Goal: Task Accomplishment & Management: Complete application form

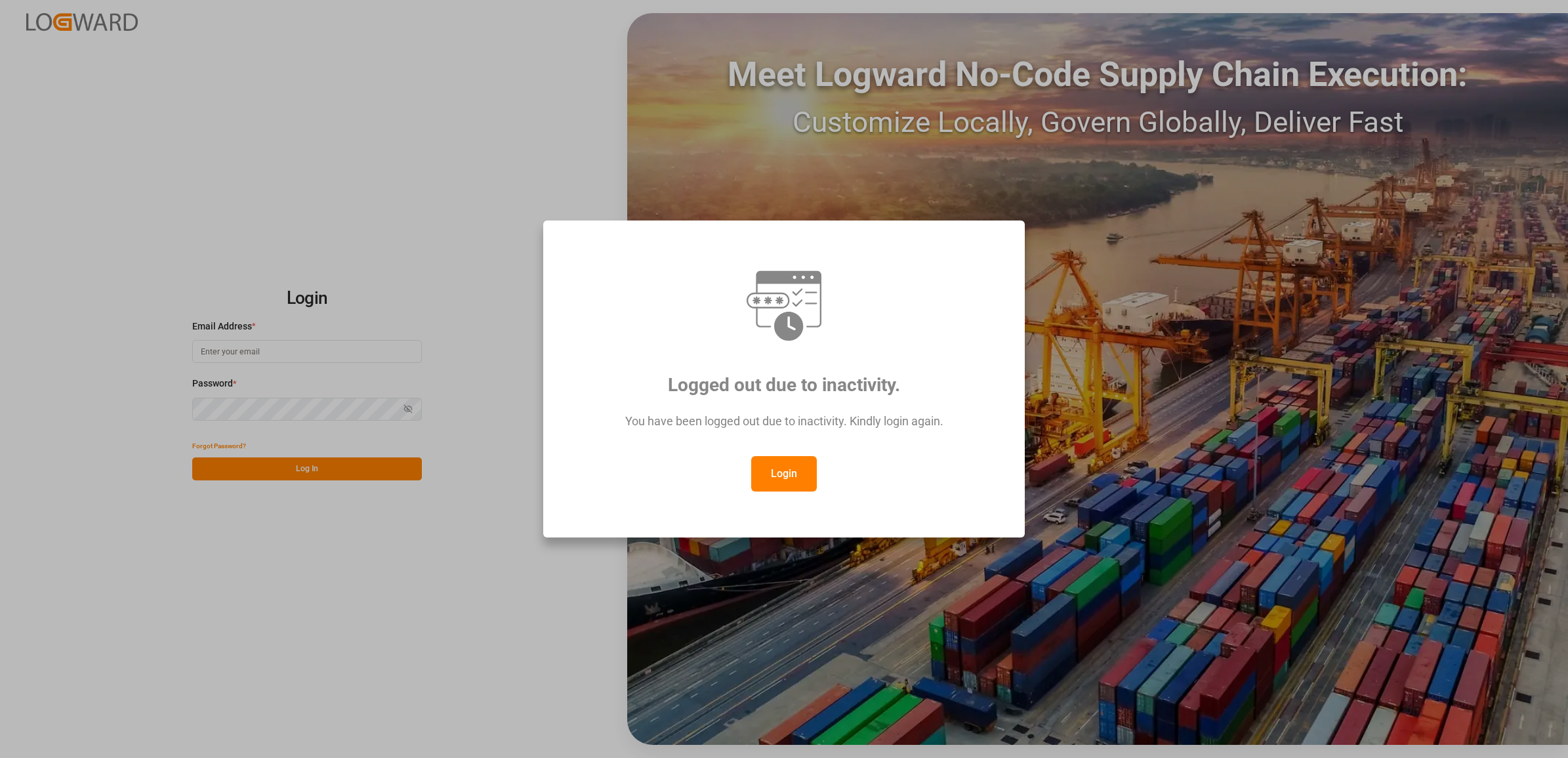
click at [799, 488] on button "Login" at bounding box center [784, 474] width 66 height 36
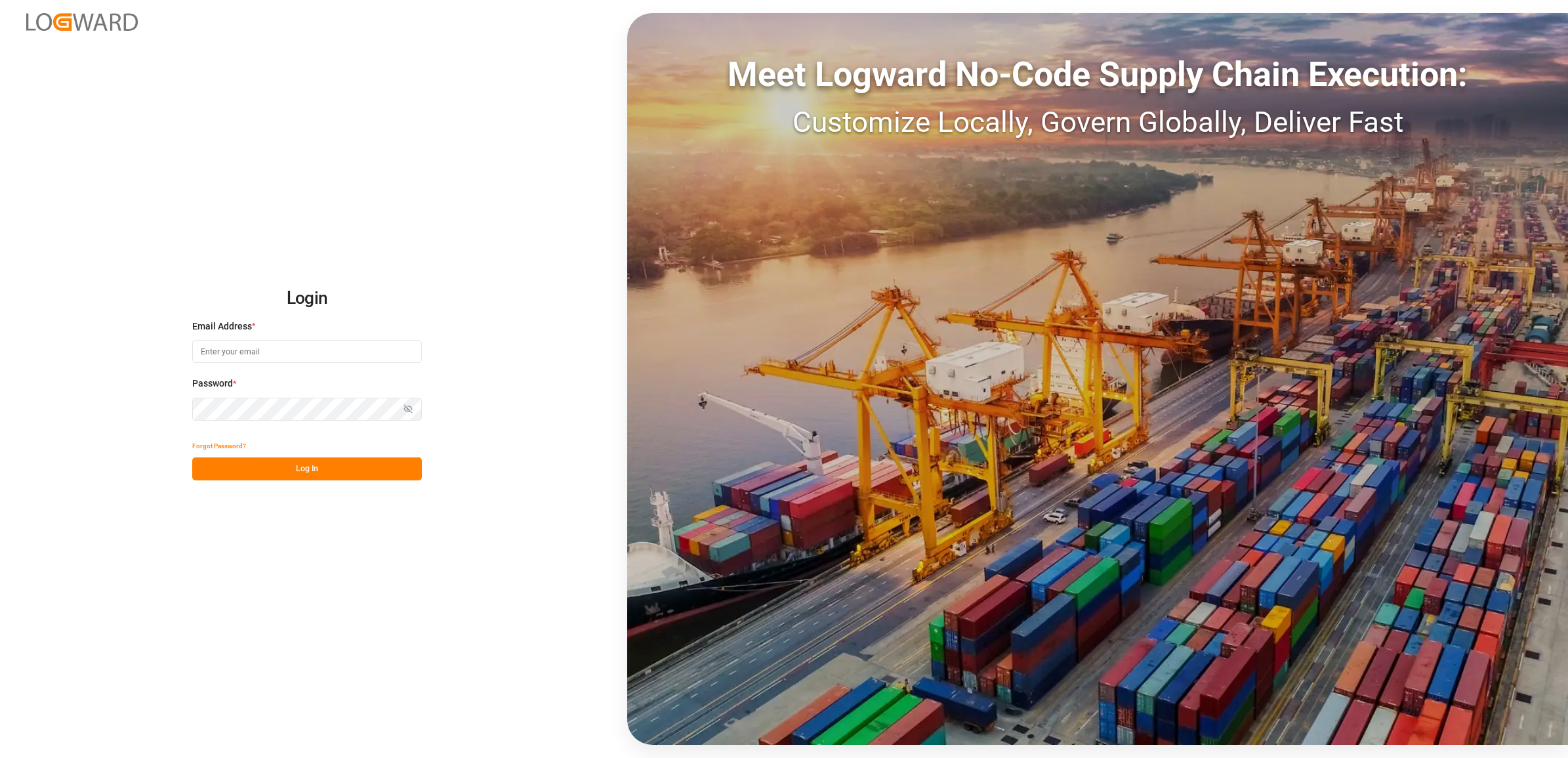
click at [305, 353] on input at bounding box center [307, 352] width 230 height 23
type input "[PERSON_NAME][EMAIL_ADDRESS][DOMAIN_NAME]"
click at [270, 472] on button "Log In" at bounding box center [307, 469] width 230 height 23
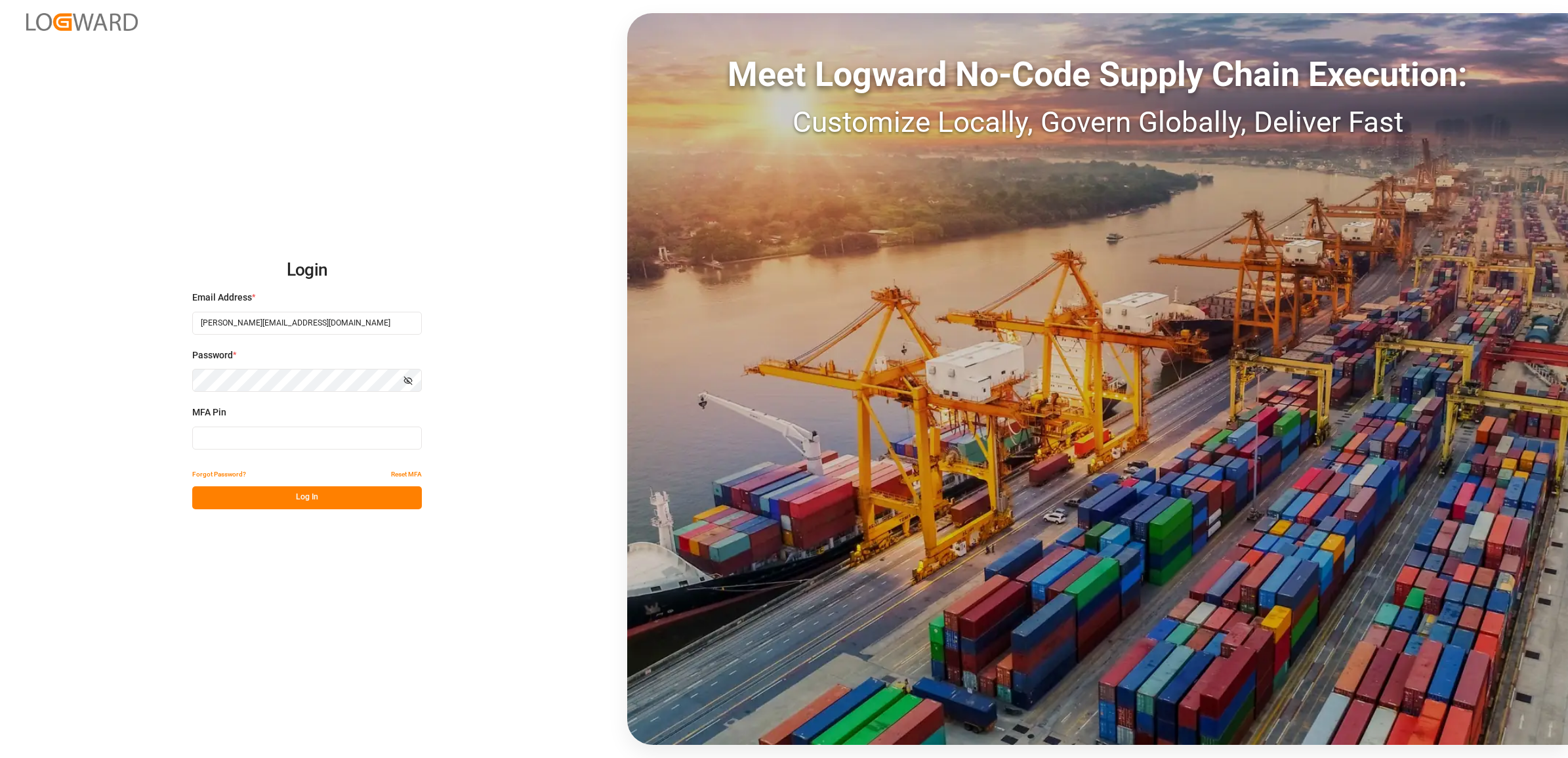
click at [283, 435] on input at bounding box center [307, 438] width 230 height 23
type input "730410"
click at [297, 501] on button "Log In" at bounding box center [307, 498] width 230 height 23
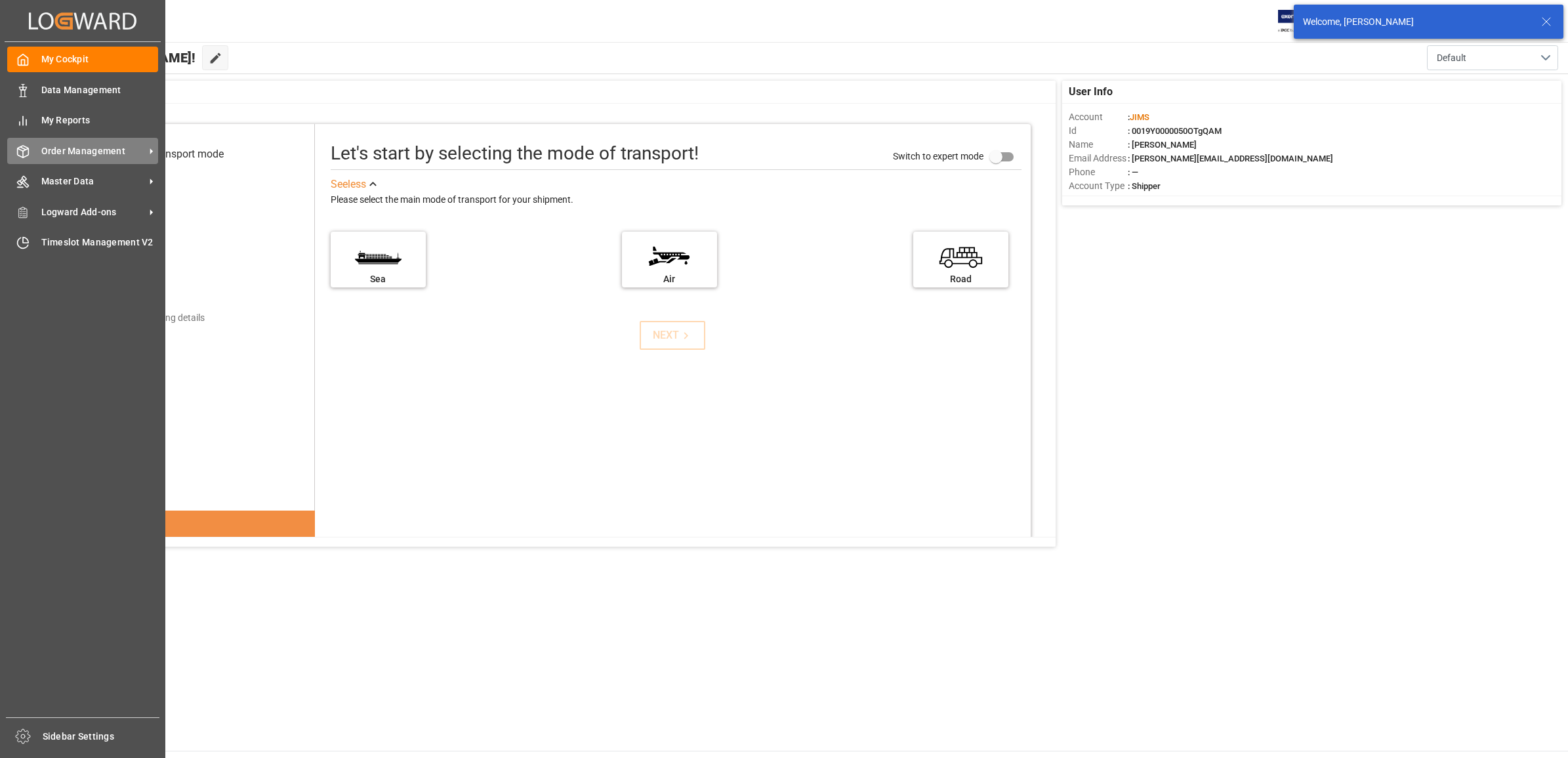
click at [113, 150] on span "Order Management" at bounding box center [92, 151] width 103 height 14
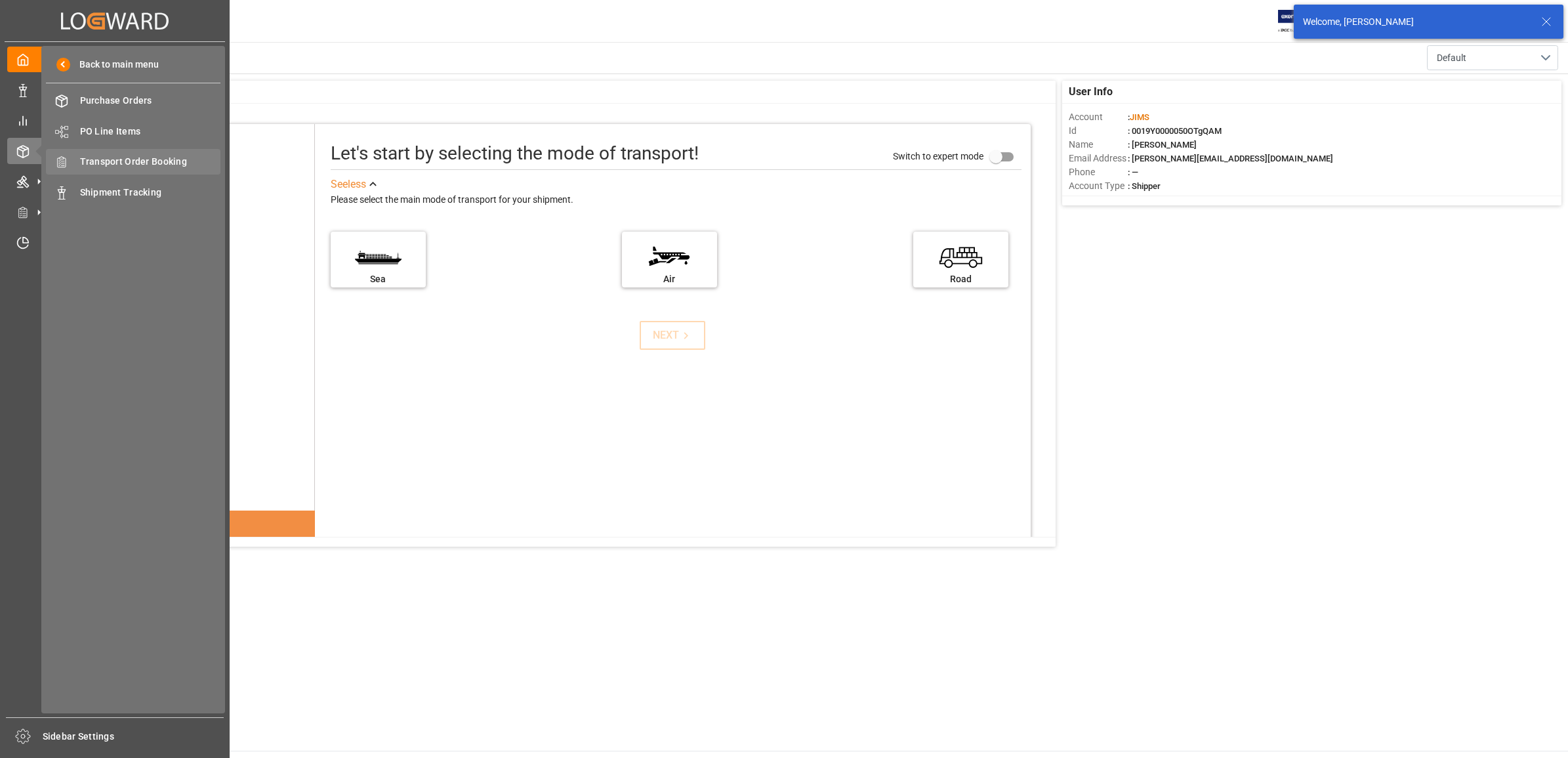
click at [141, 160] on span "Transport Order Booking" at bounding box center [151, 162] width 141 height 14
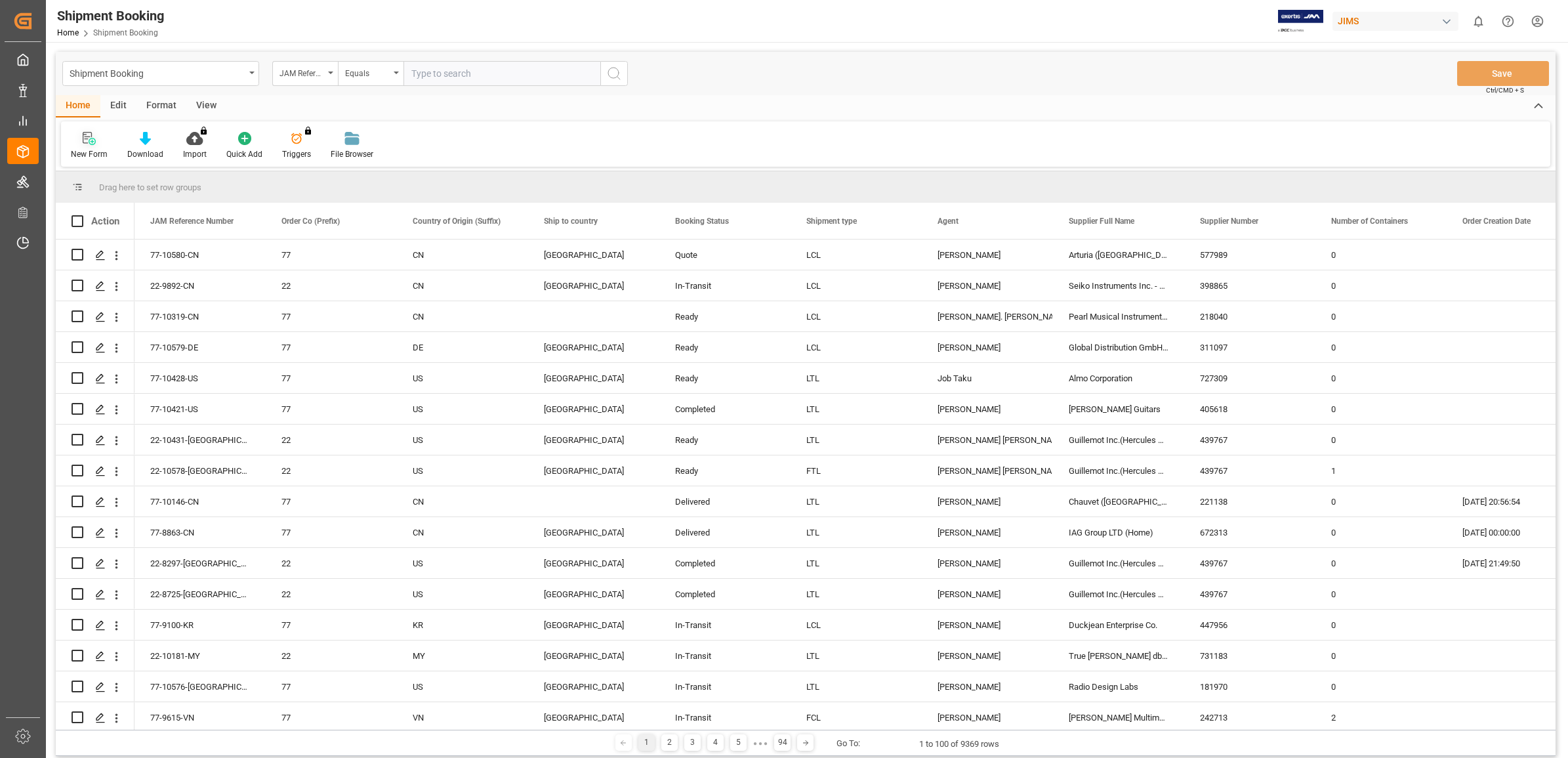
click at [84, 141] on icon at bounding box center [89, 138] width 13 height 13
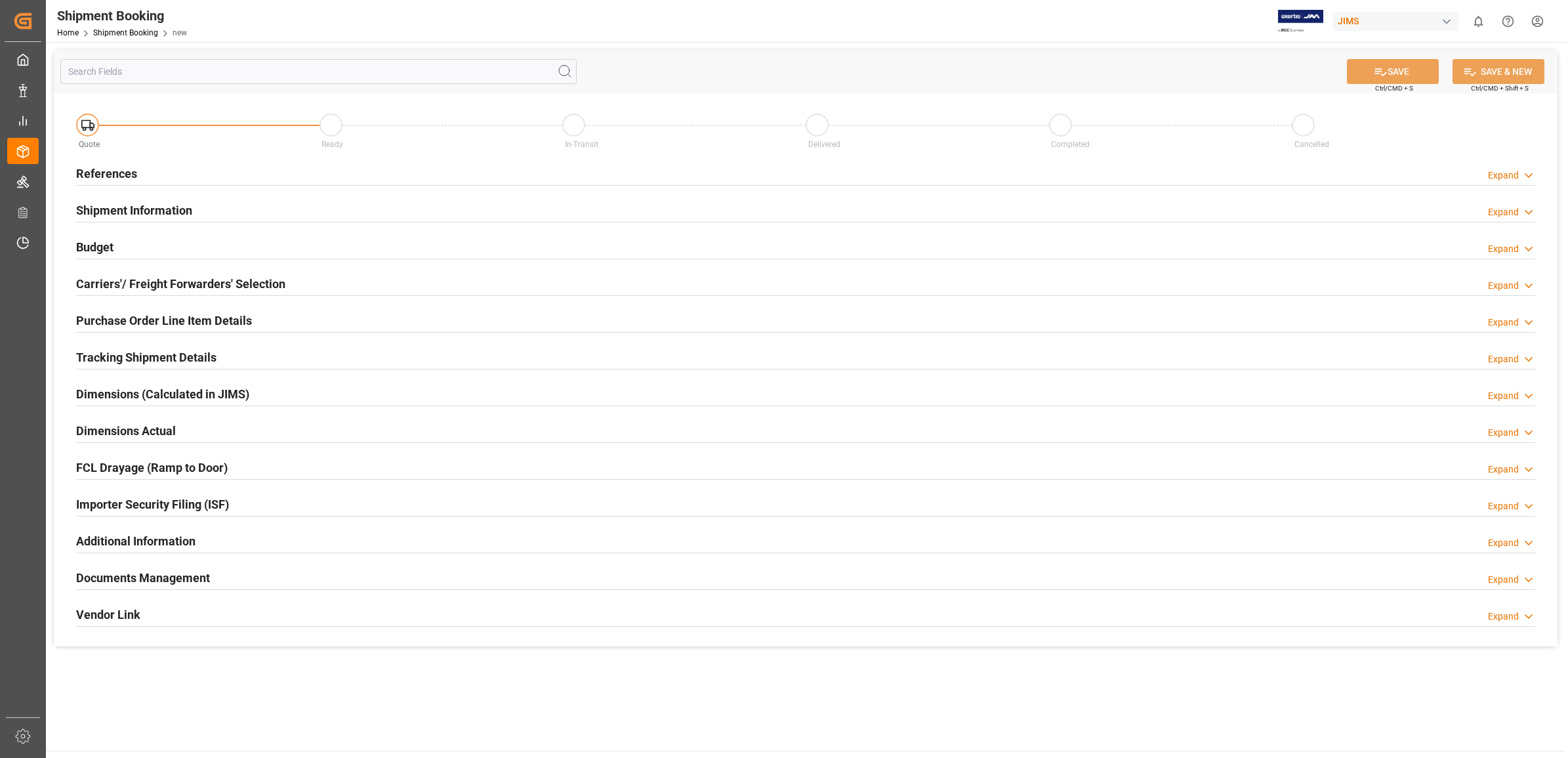
click at [113, 168] on h2 "References" at bounding box center [106, 174] width 61 height 18
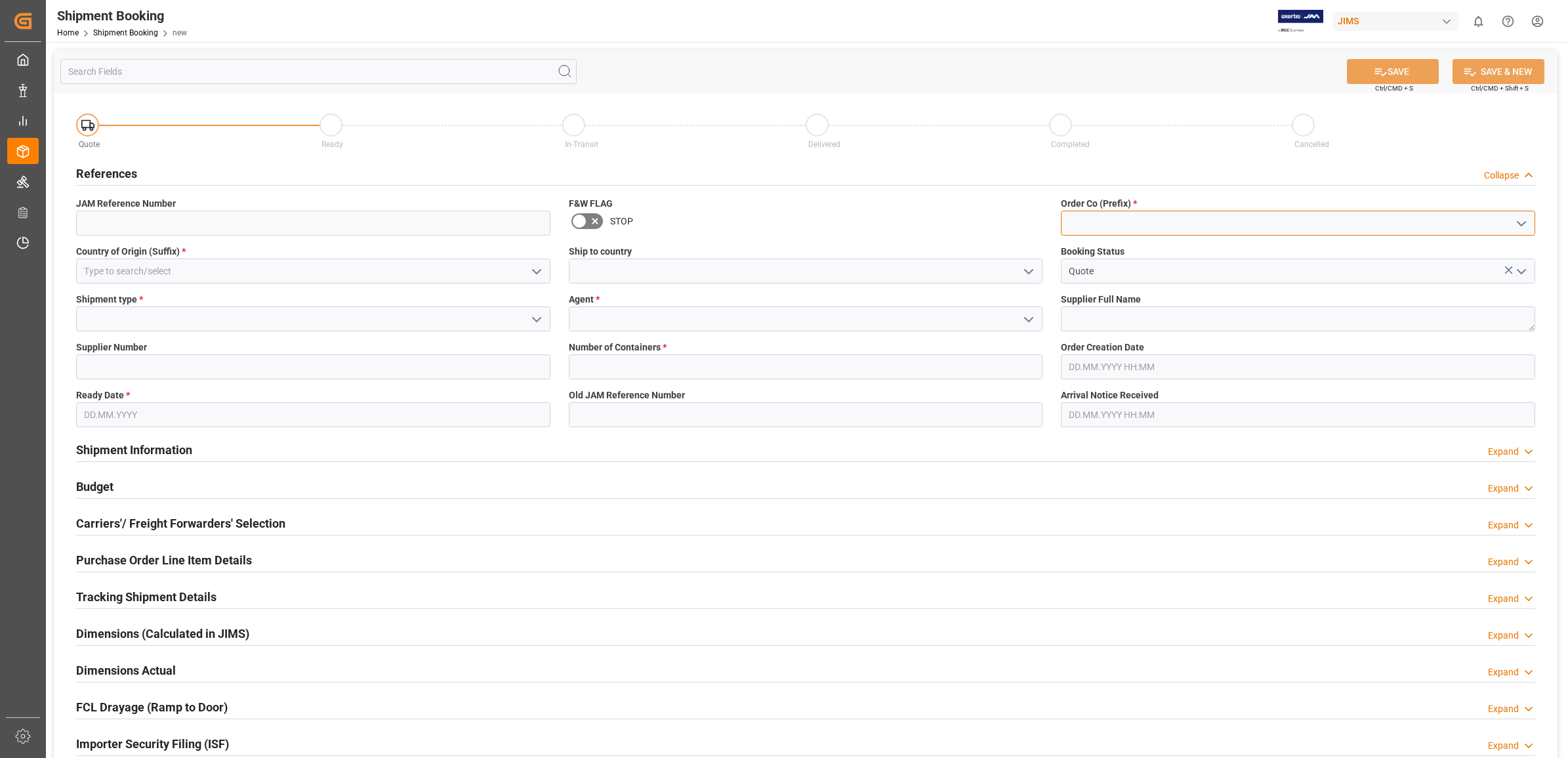
click at [1508, 221] on input at bounding box center [1298, 223] width 474 height 25
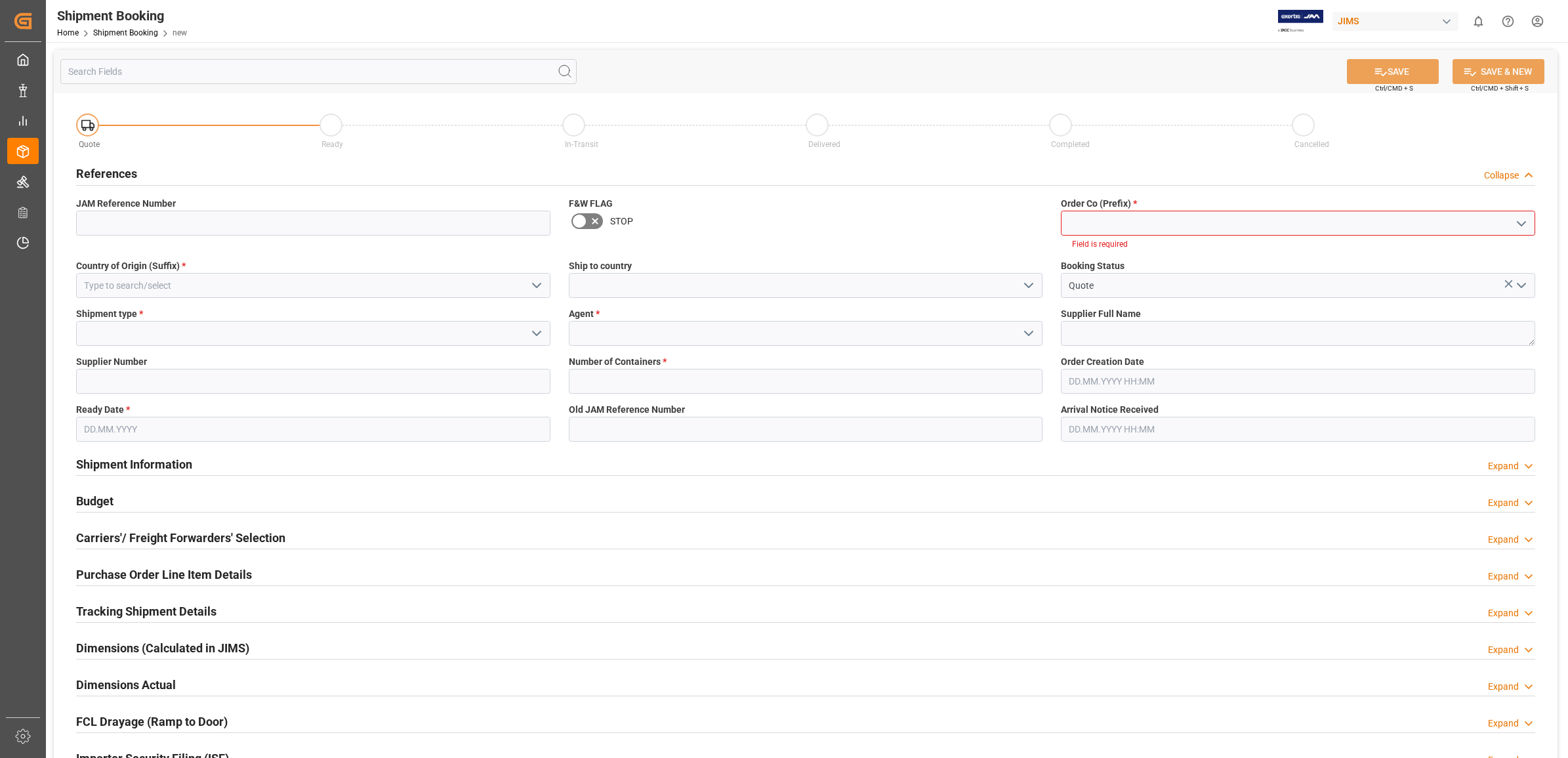
click at [1524, 227] on icon "open menu" at bounding box center [1521, 223] width 16 height 16
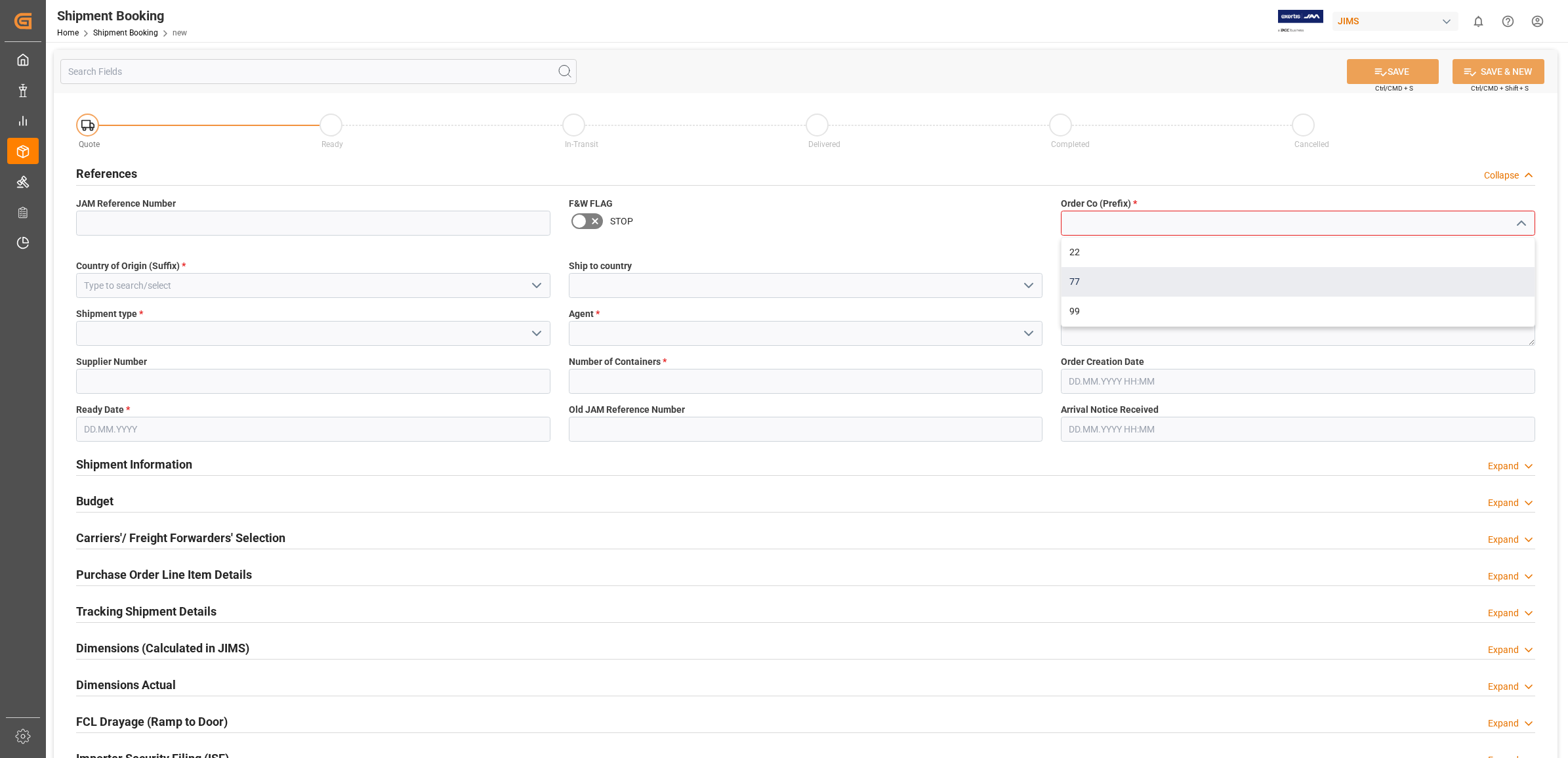
click at [1116, 282] on div "77" at bounding box center [1298, 281] width 473 height 29
type input "77"
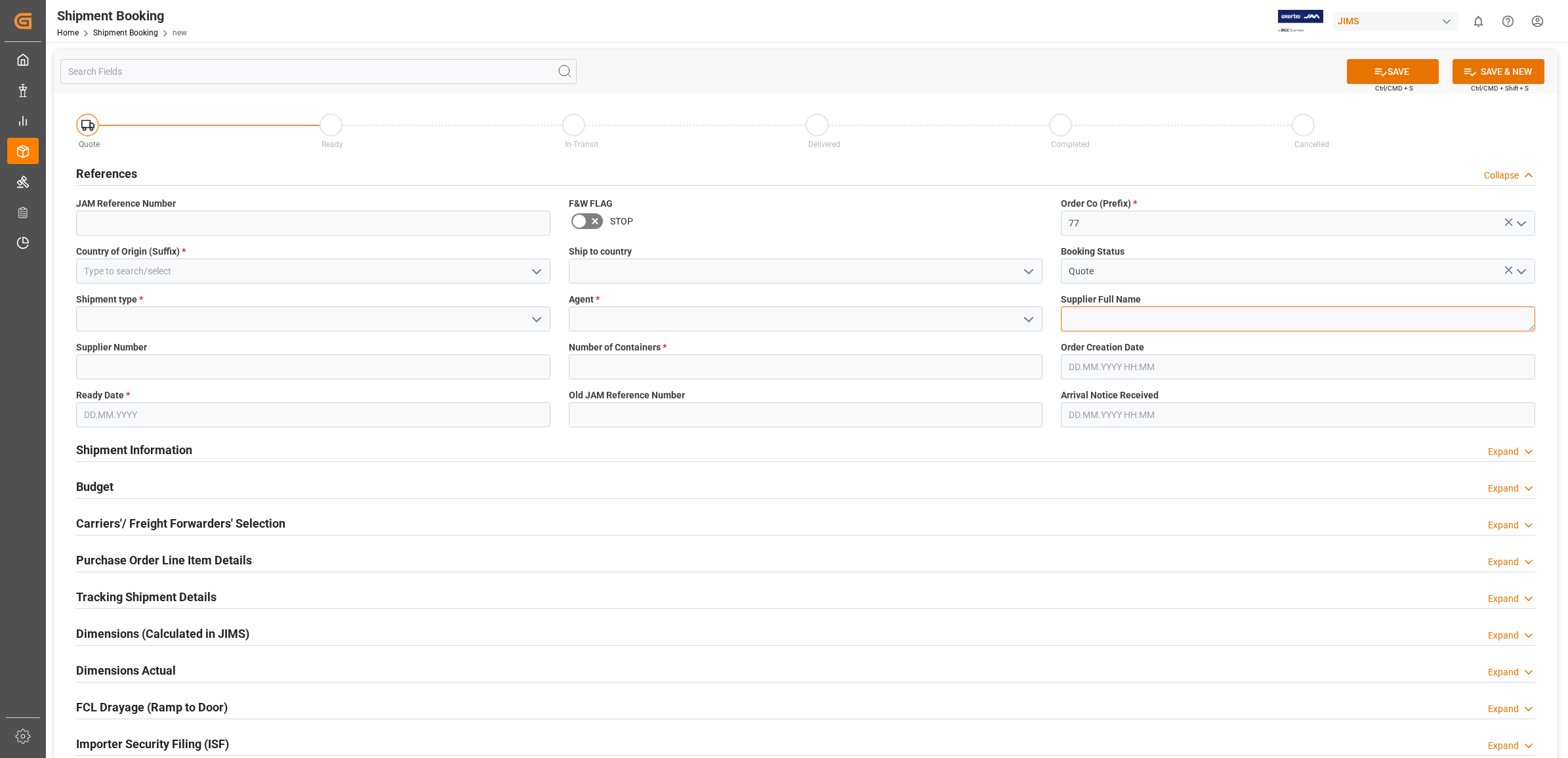
click at [1094, 320] on textarea at bounding box center [1298, 319] width 474 height 25
type textarea "Chauvet CN"
click at [1028, 312] on icon "open menu" at bounding box center [1029, 319] width 16 height 16
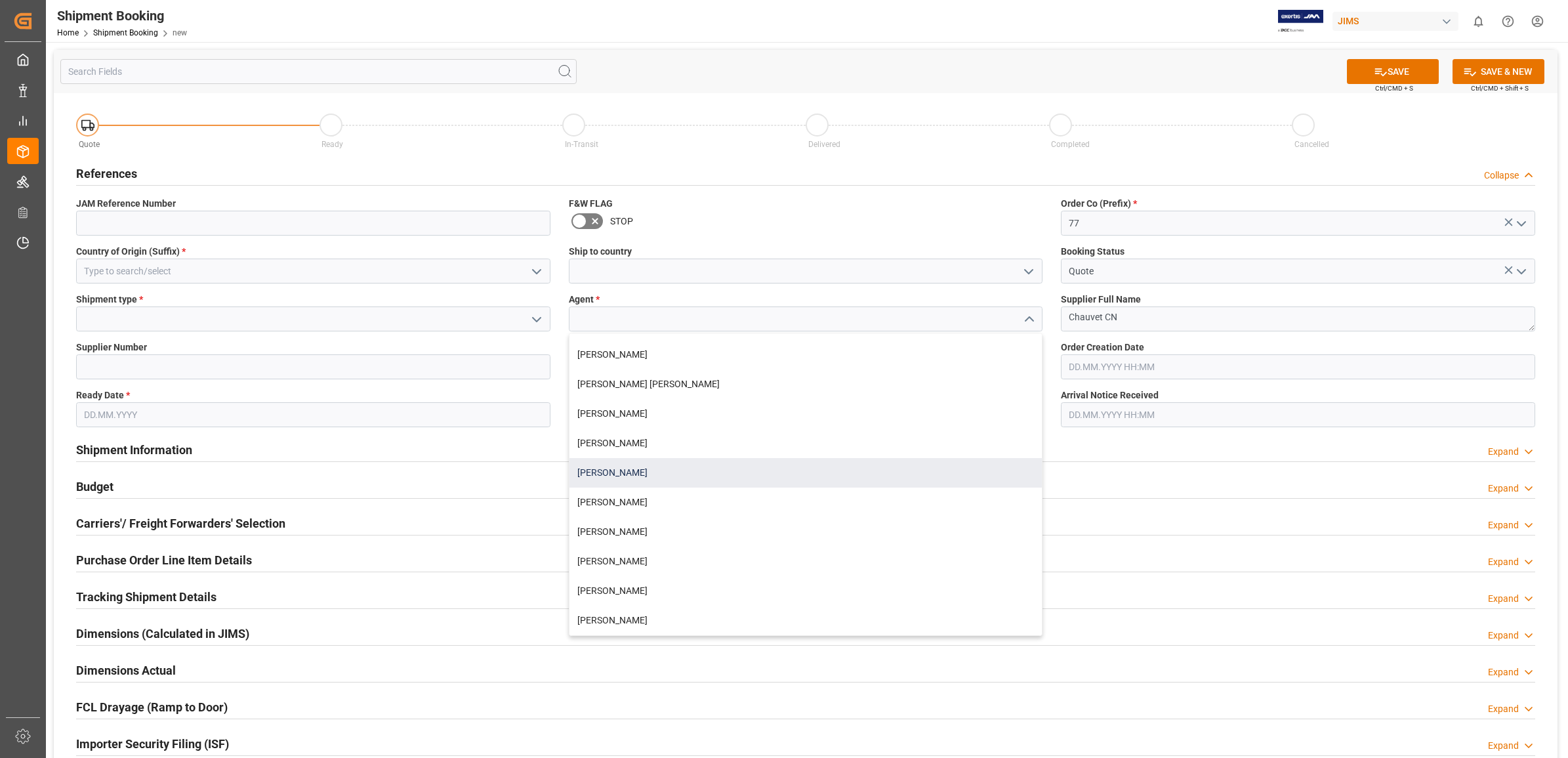
scroll to position [82, 0]
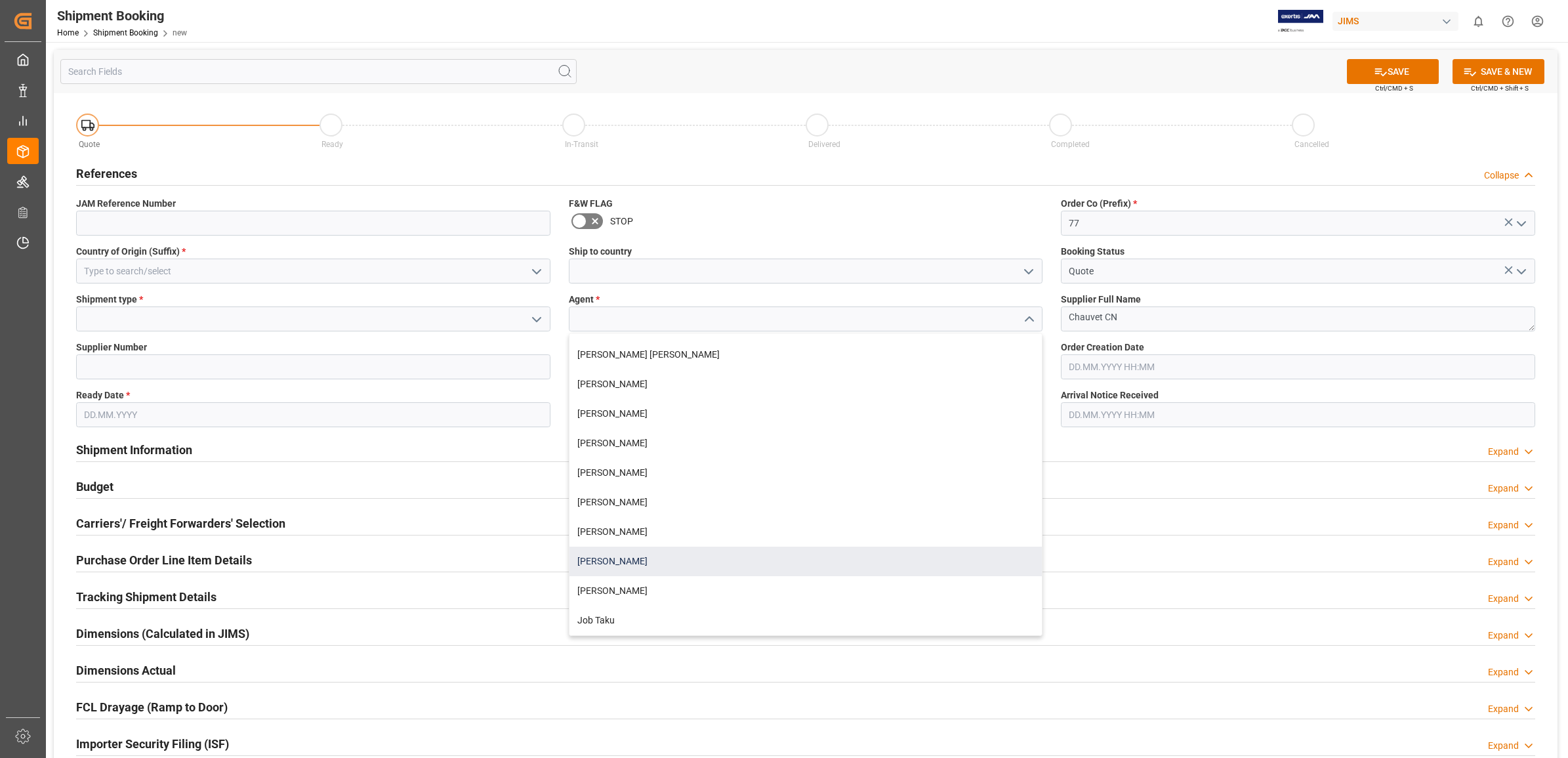
click at [643, 563] on div "[PERSON_NAME]" at bounding box center [806, 561] width 473 height 29
type input "[PERSON_NAME]"
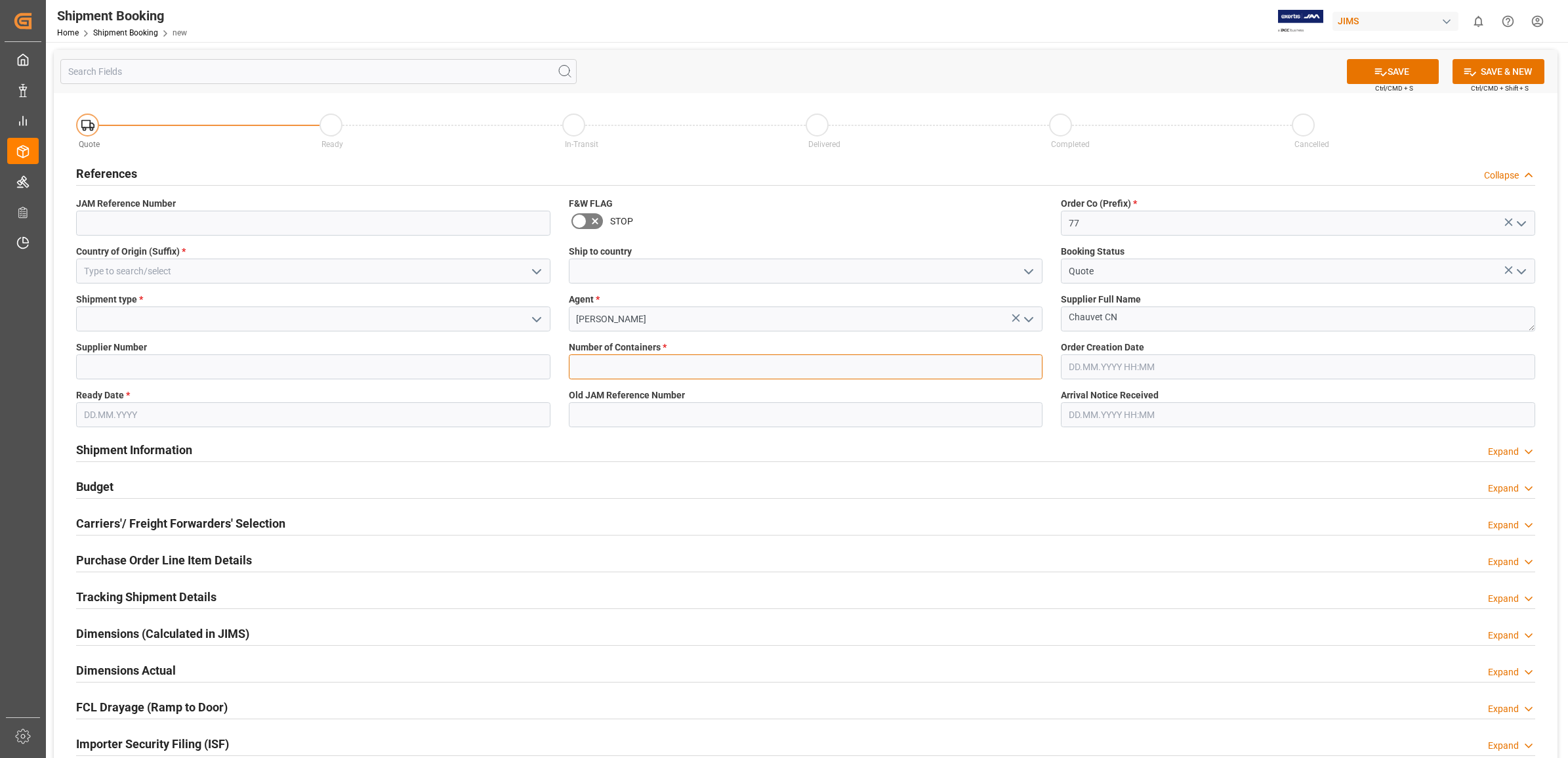
click at [601, 365] on input "text" at bounding box center [806, 367] width 474 height 25
click at [1031, 362] on input "text" at bounding box center [806, 367] width 474 height 25
type input "0"
click at [153, 312] on input at bounding box center [313, 319] width 474 height 25
type input "2"
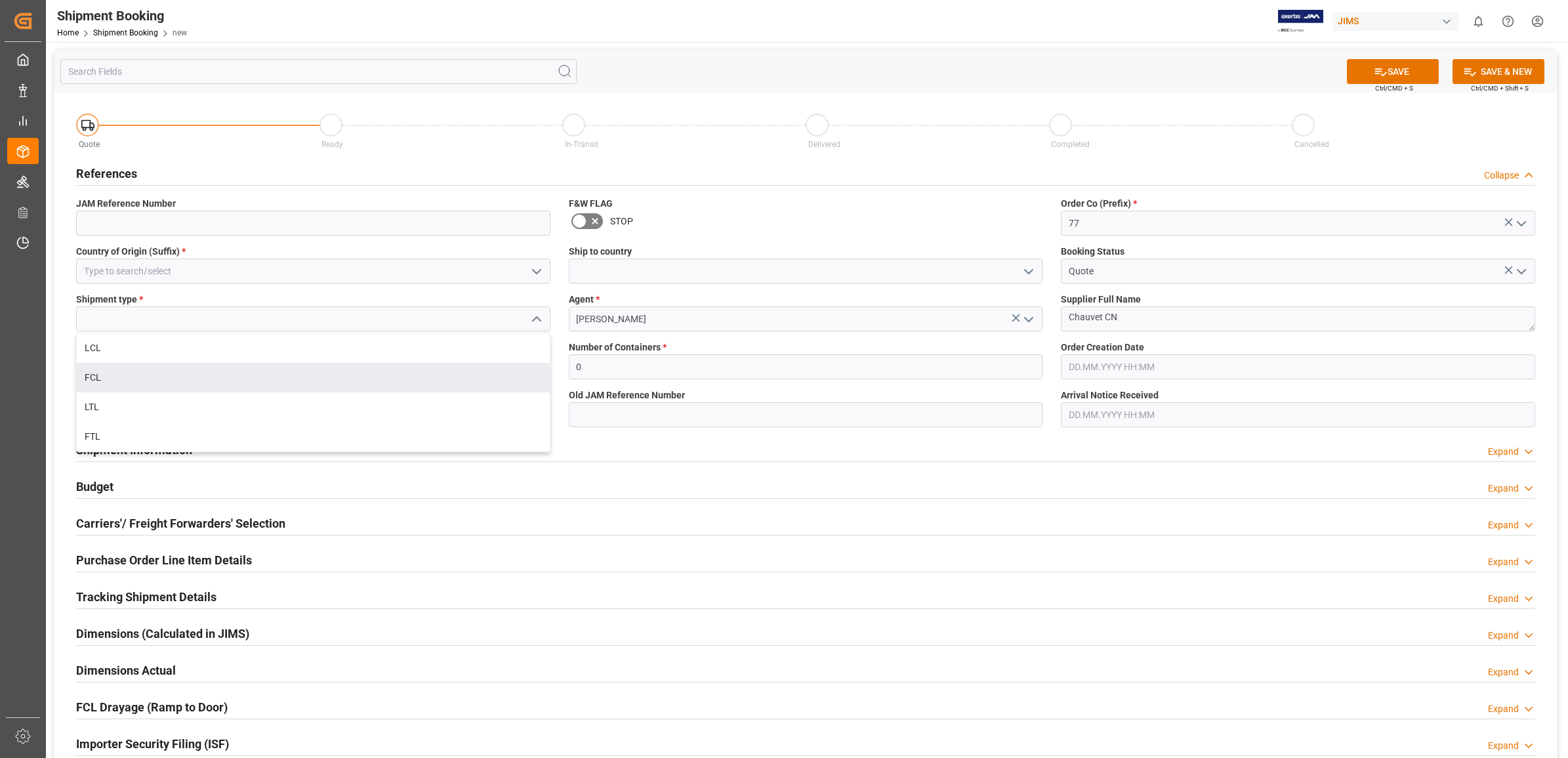
click at [694, 484] on div "Budget Expand" at bounding box center [806, 488] width 1478 height 37
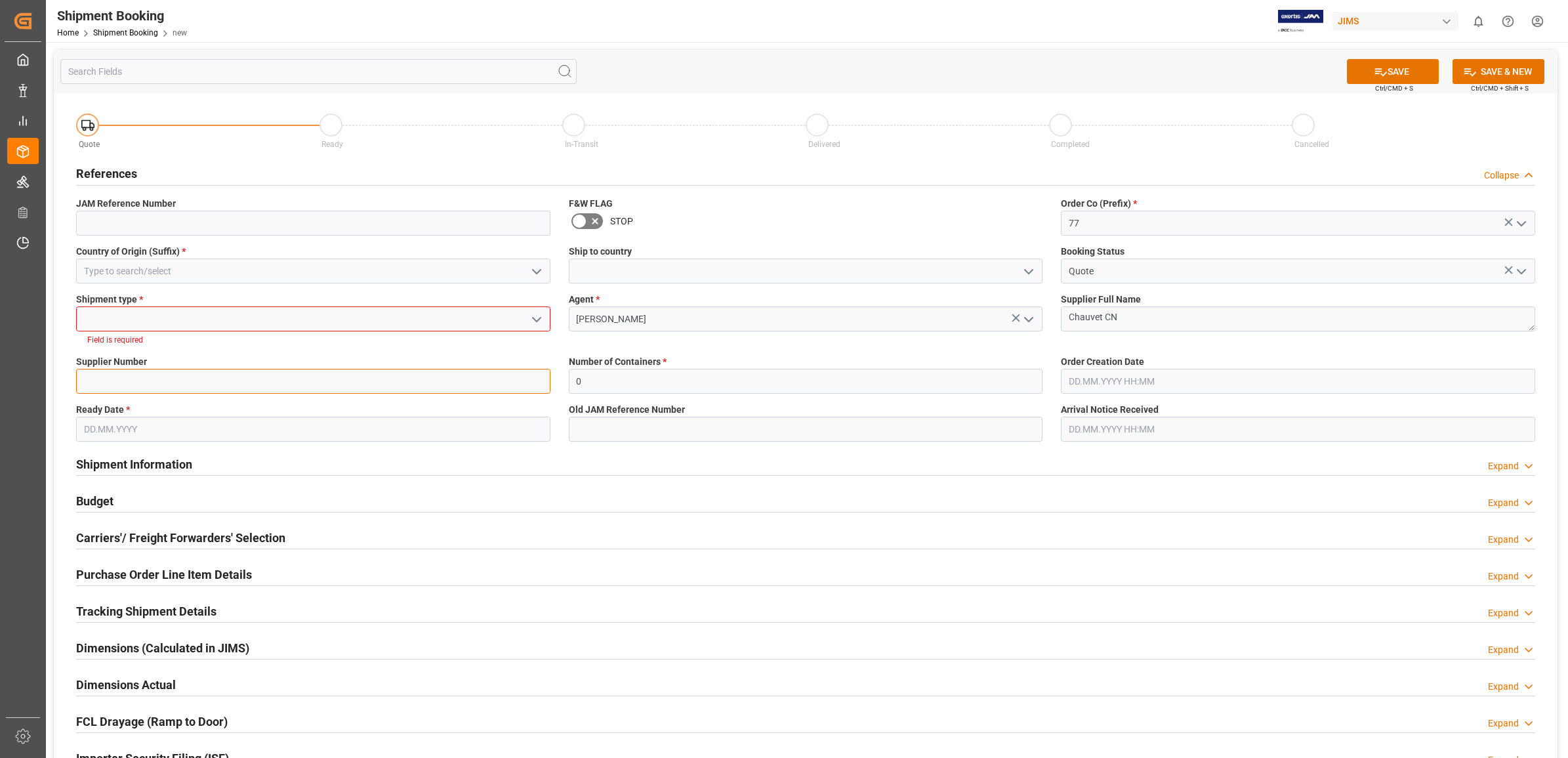
click at [115, 379] on input at bounding box center [313, 381] width 474 height 25
type input "221138"
click at [527, 319] on button "open menu" at bounding box center [535, 320] width 20 height 21
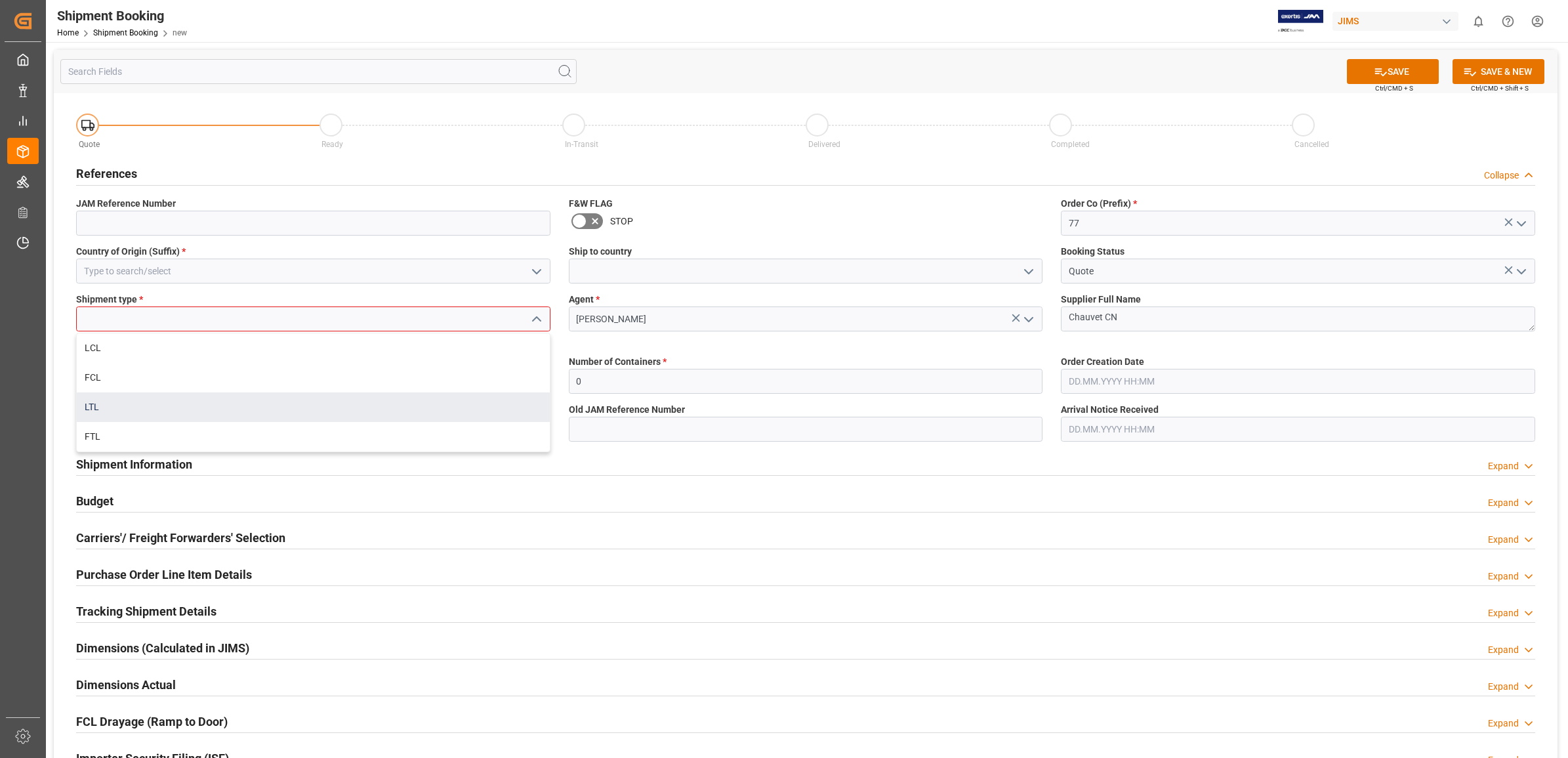
click at [112, 402] on div "LTL" at bounding box center [313, 407] width 473 height 29
type input "LTL"
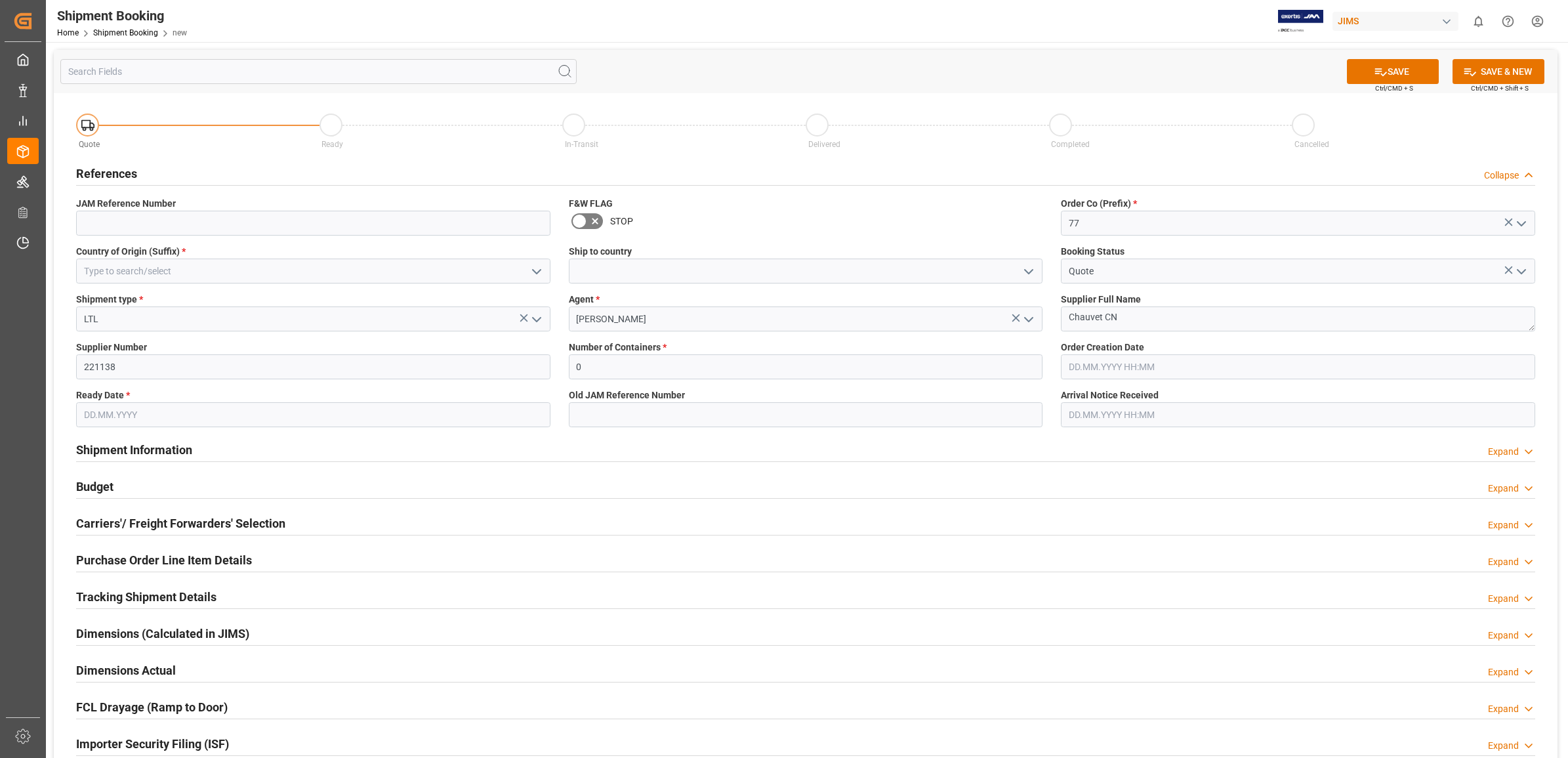
click at [170, 415] on input "text" at bounding box center [313, 415] width 474 height 25
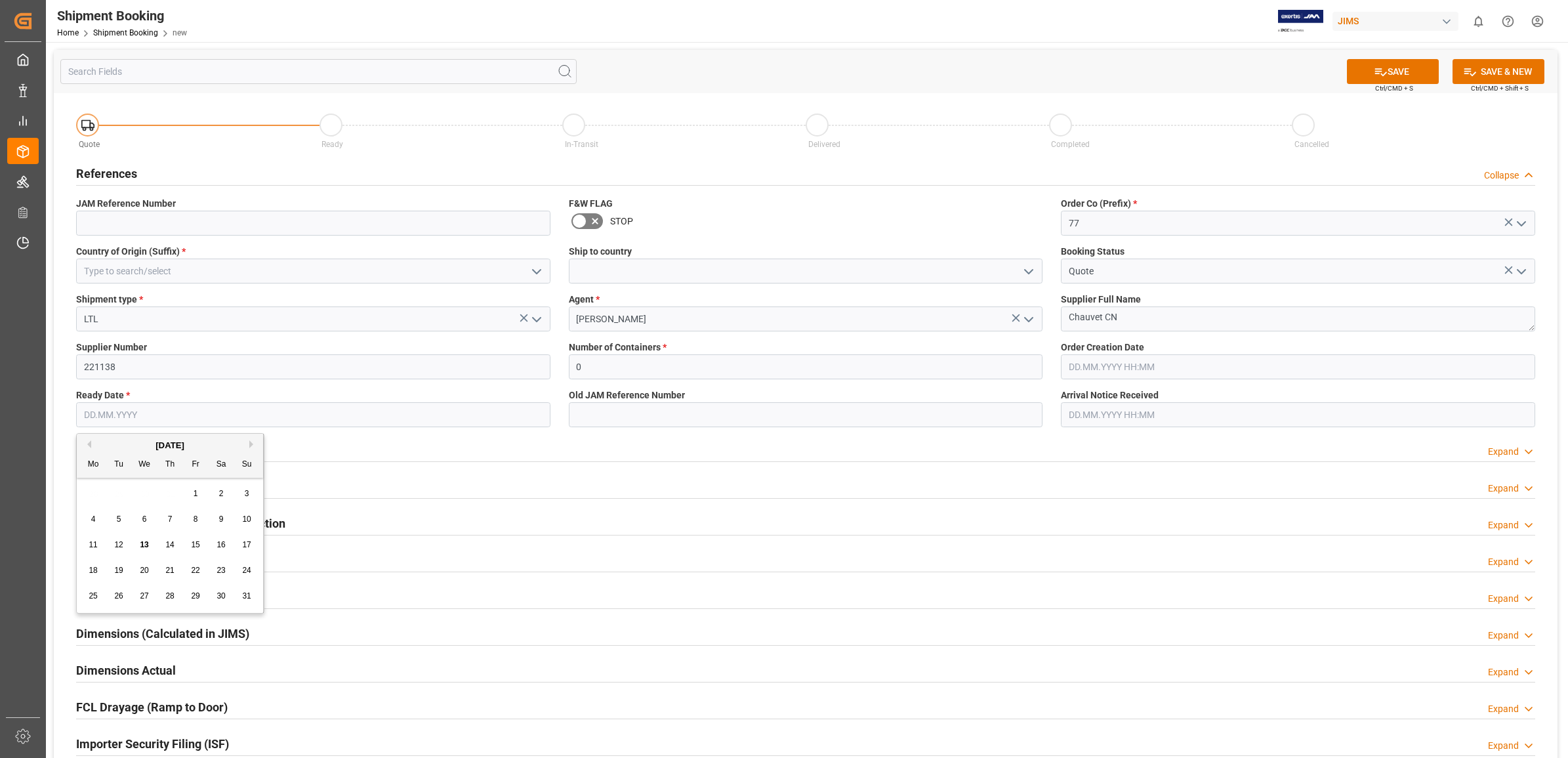
type input "[DATE]"
type input "77-10570-[GEOGRAPHIC_DATA]"
click at [899, 470] on div "Budget Expand" at bounding box center [806, 488] width 1478 height 37
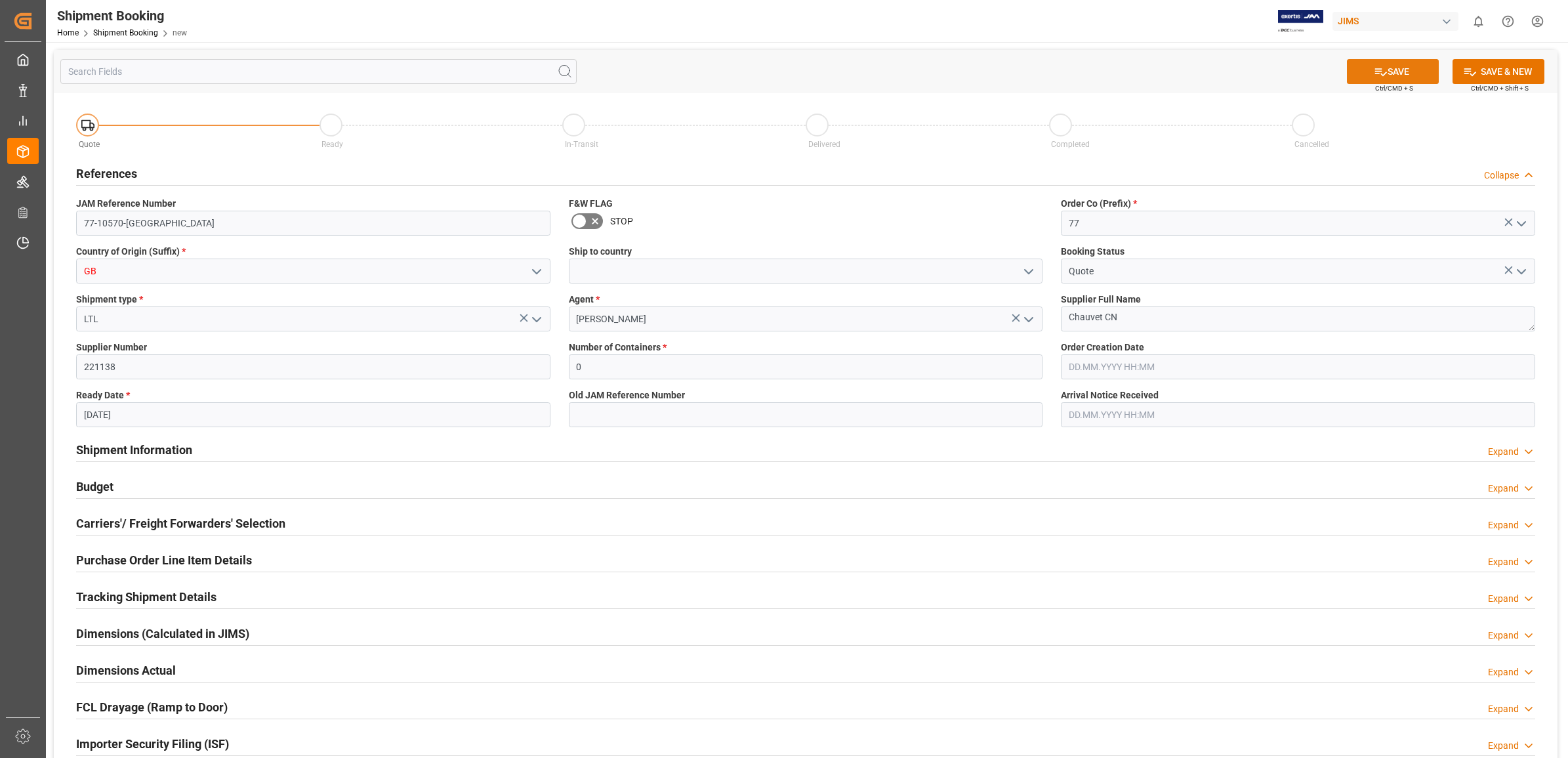
click at [1396, 73] on button "SAVE" at bounding box center [1393, 71] width 92 height 25
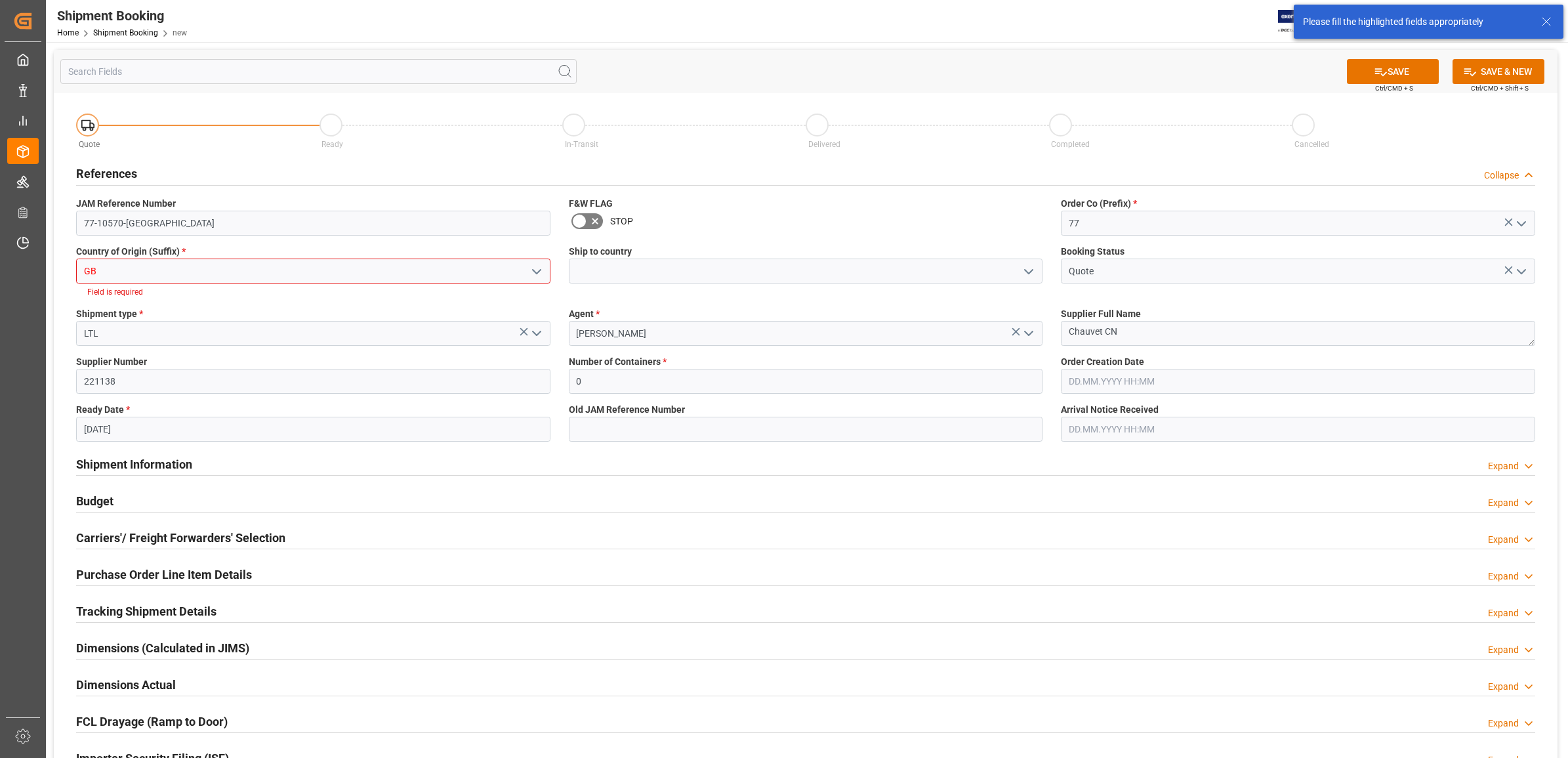
click at [532, 270] on polyline "open menu" at bounding box center [537, 272] width 8 height 4
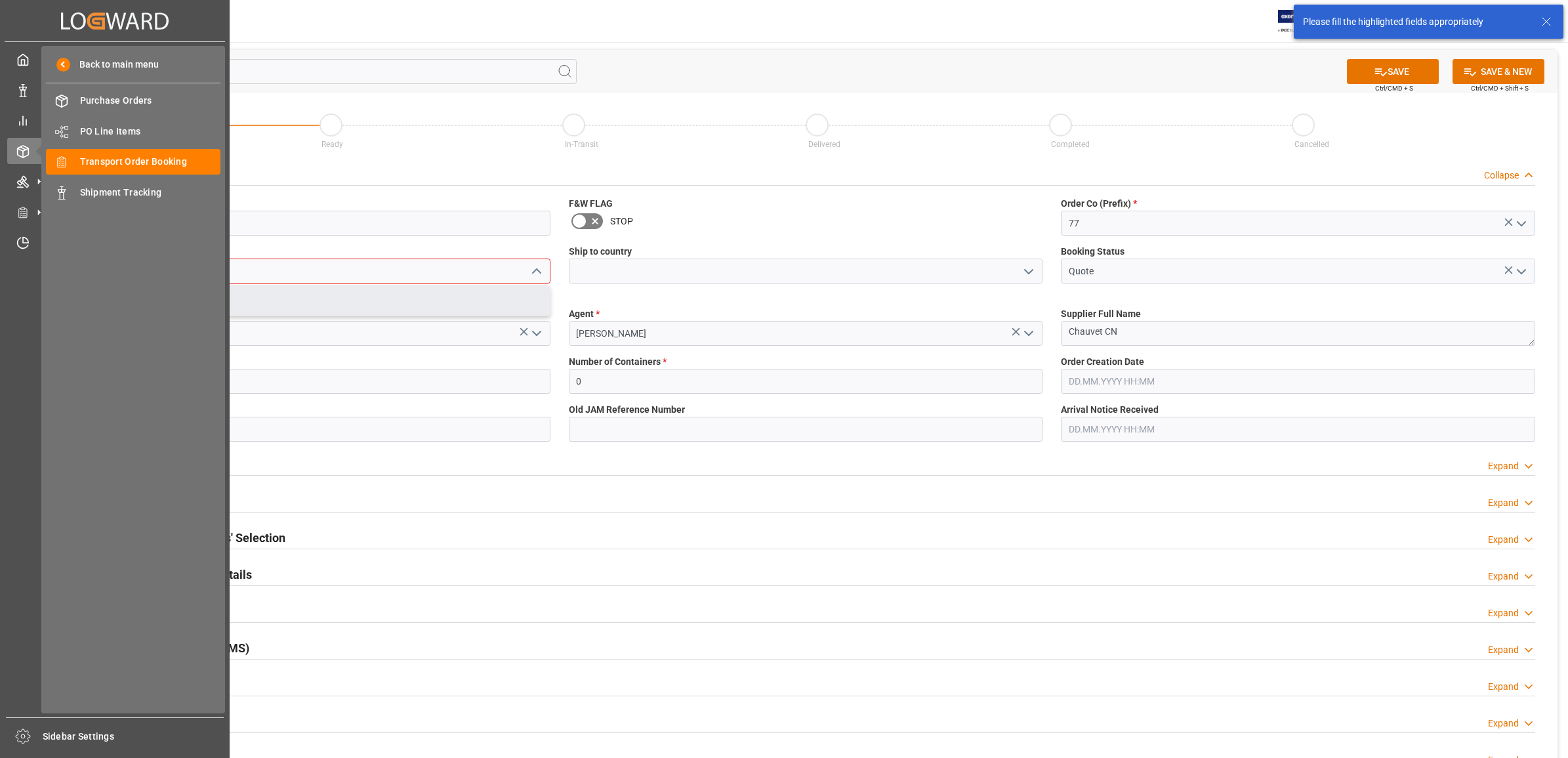
drag, startPoint x: 136, startPoint y: 268, endPoint x: 16, endPoint y: 262, distance: 120.1
click at [16, 262] on div "Created by potrace 1.15, written by [PERSON_NAME] [DATE]-[DATE] Created by potr…" at bounding box center [784, 379] width 1568 height 758
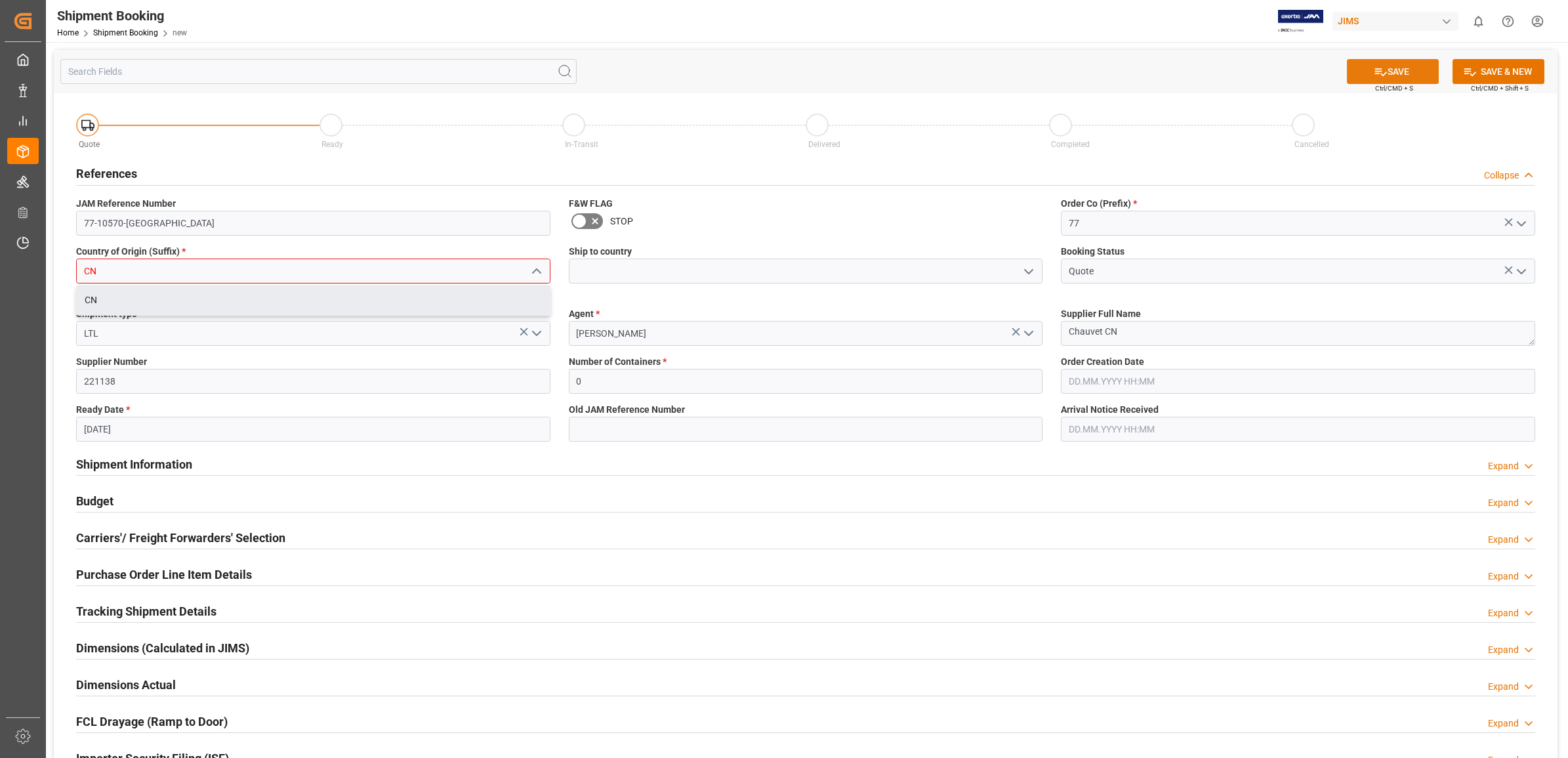
type input "CN"
click at [1402, 72] on button "SAVE" at bounding box center [1393, 71] width 92 height 25
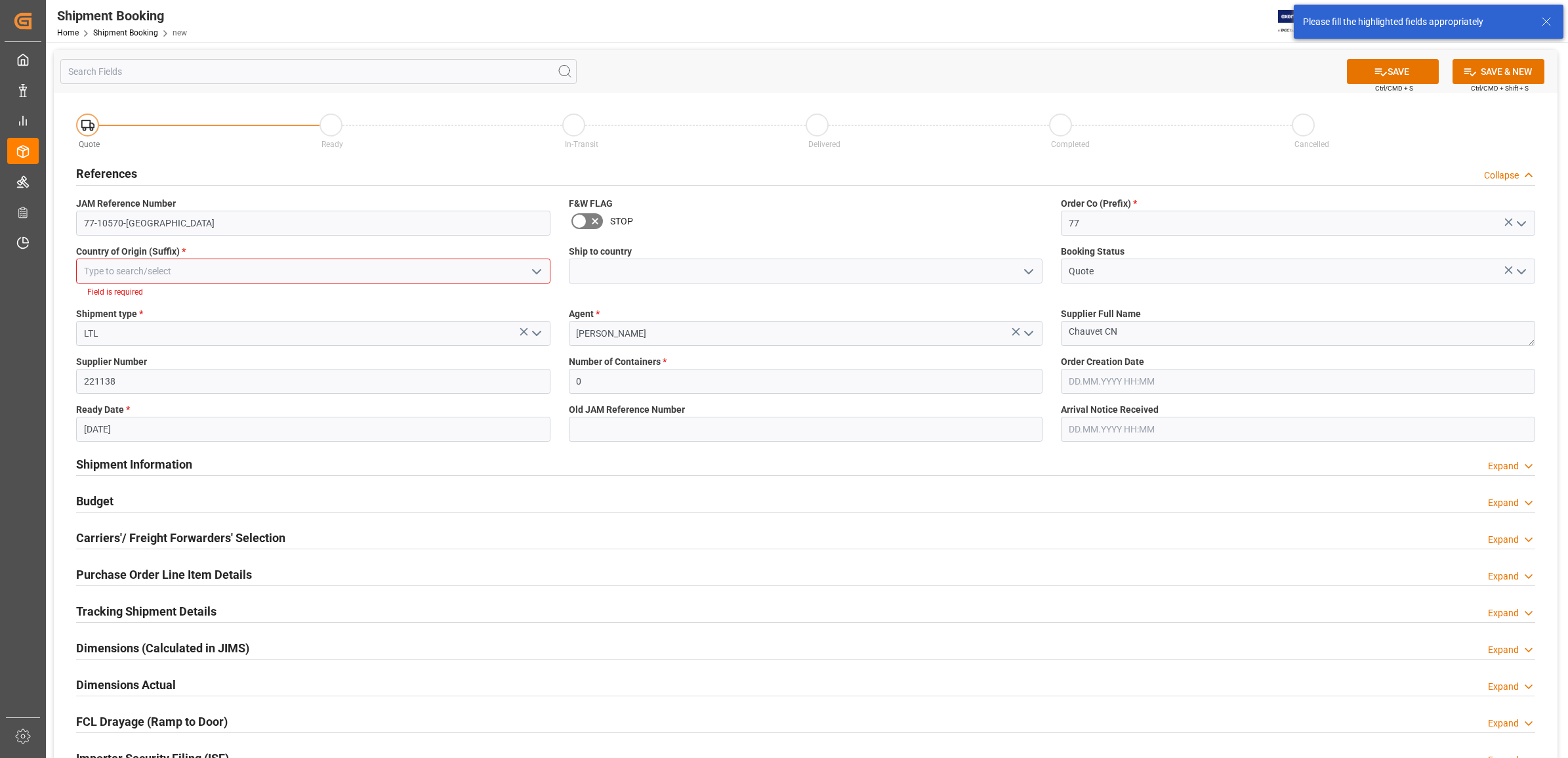
click at [537, 270] on icon "open menu" at bounding box center [537, 271] width 16 height 16
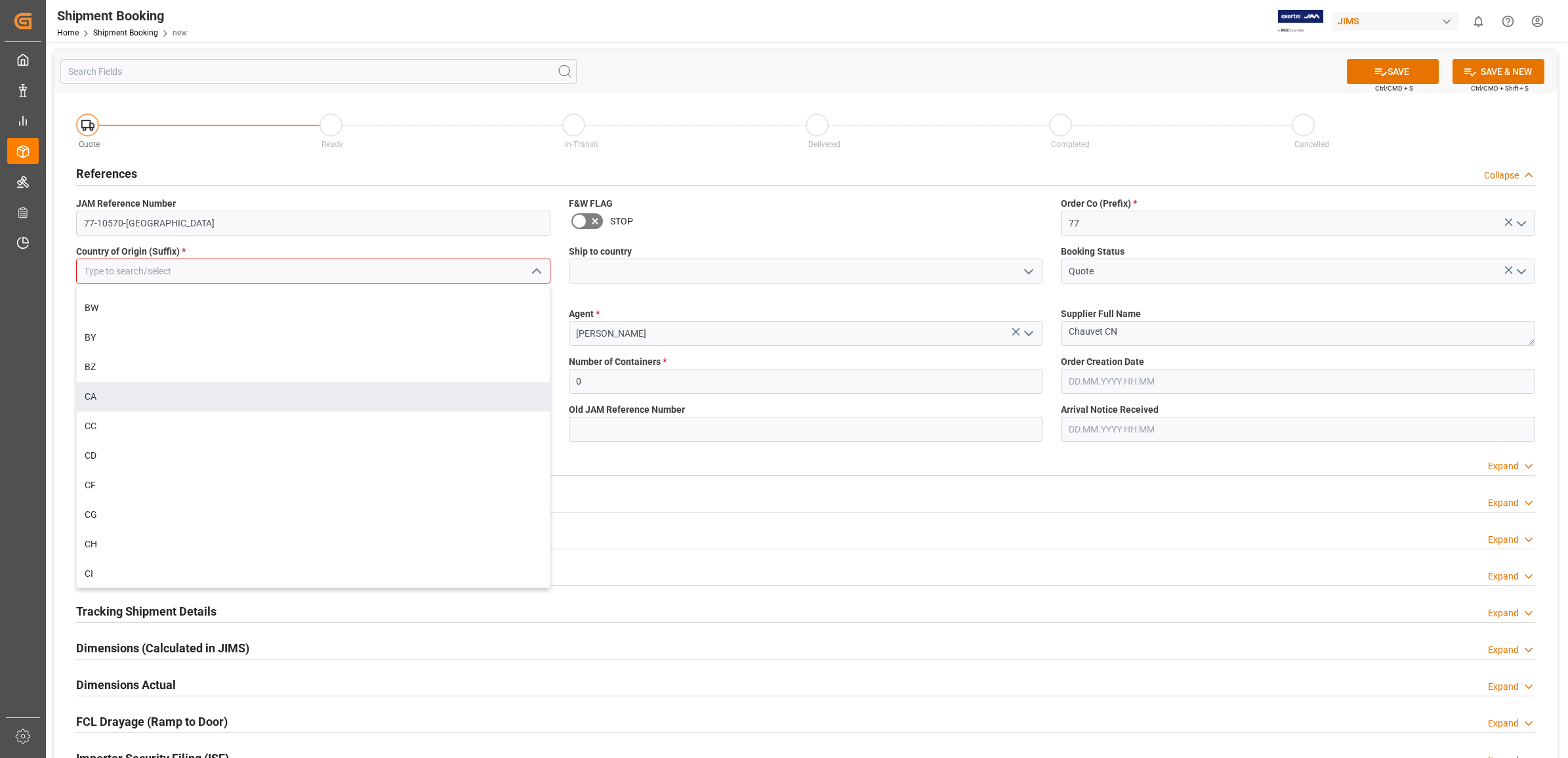
scroll to position [1231, 0]
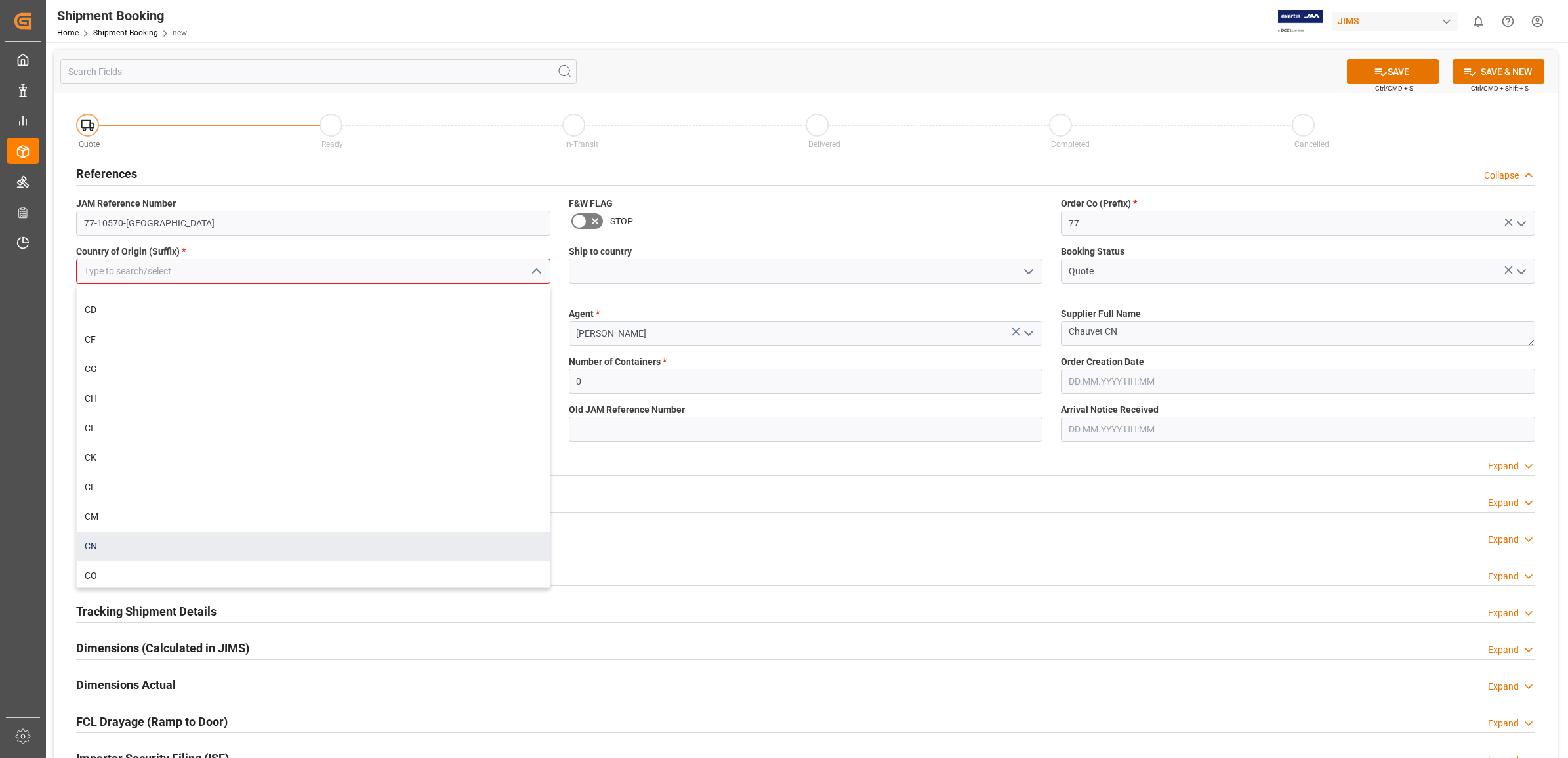
click at [129, 538] on div "CN" at bounding box center [313, 546] width 473 height 29
type input "CN"
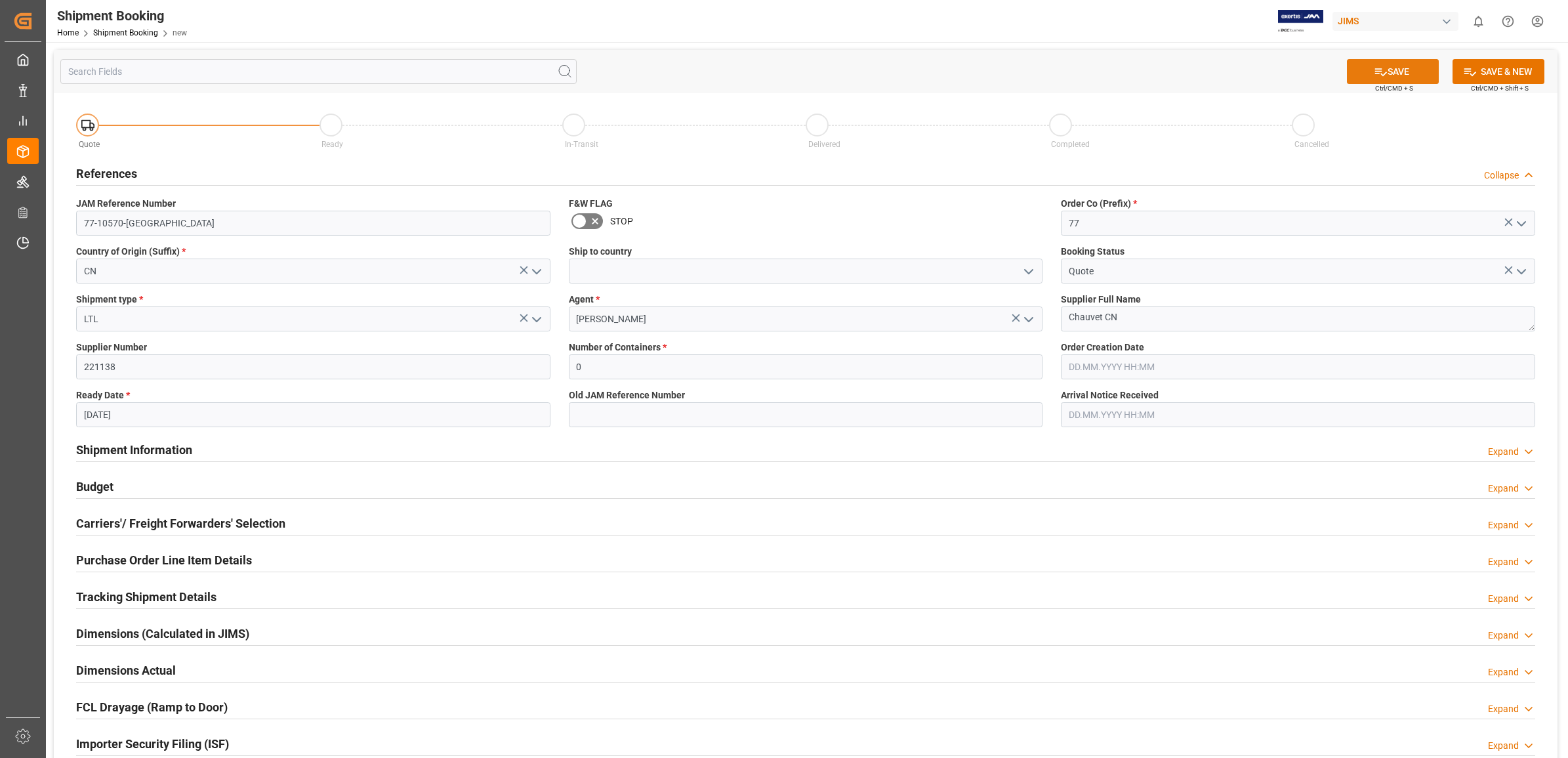
click at [1402, 71] on button "SAVE" at bounding box center [1393, 71] width 92 height 25
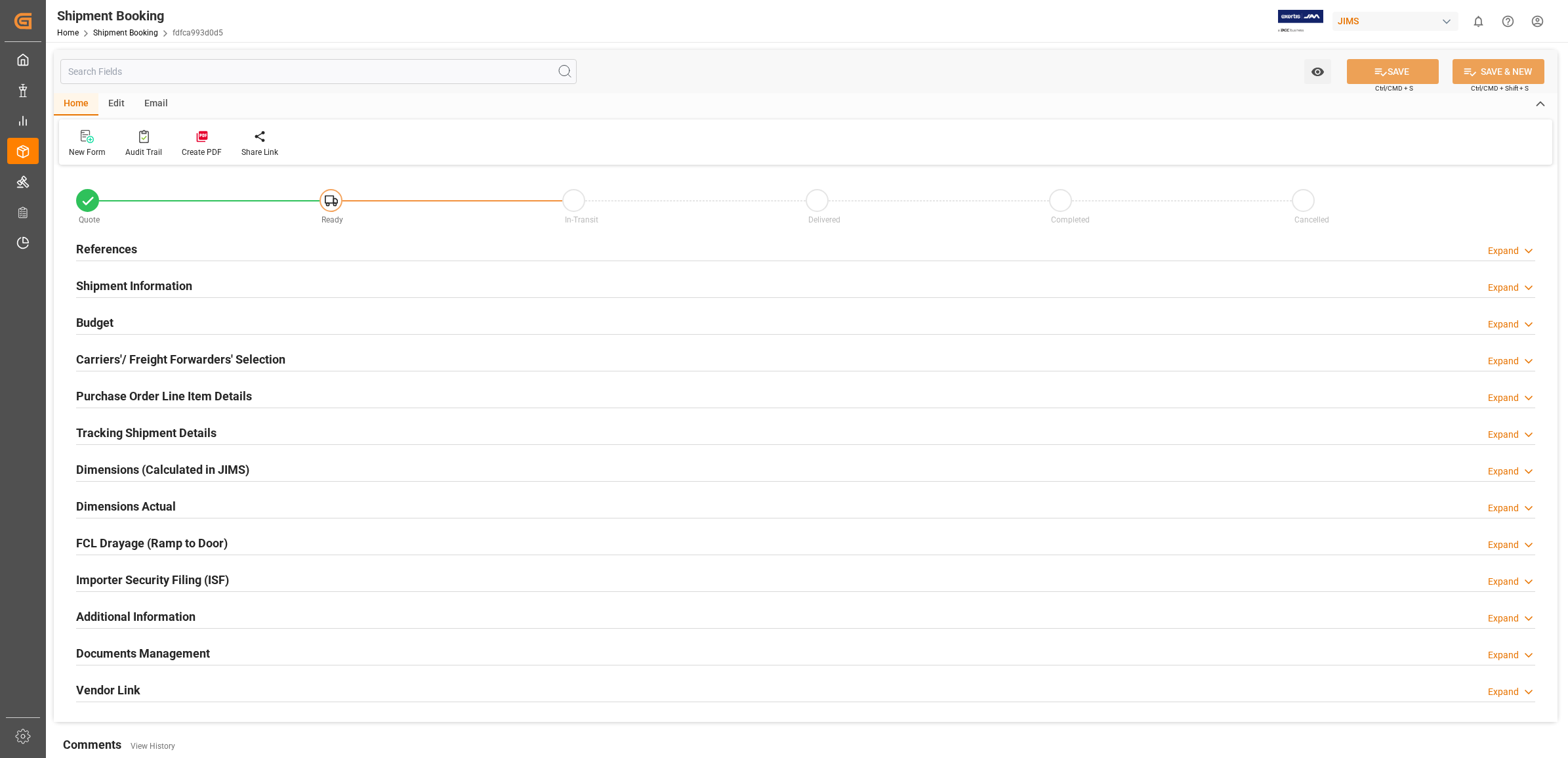
type input "0"
type input "[DATE]"
click at [106, 245] on h2 "References" at bounding box center [106, 249] width 61 height 18
